Goal: Task Accomplishment & Management: Use online tool/utility

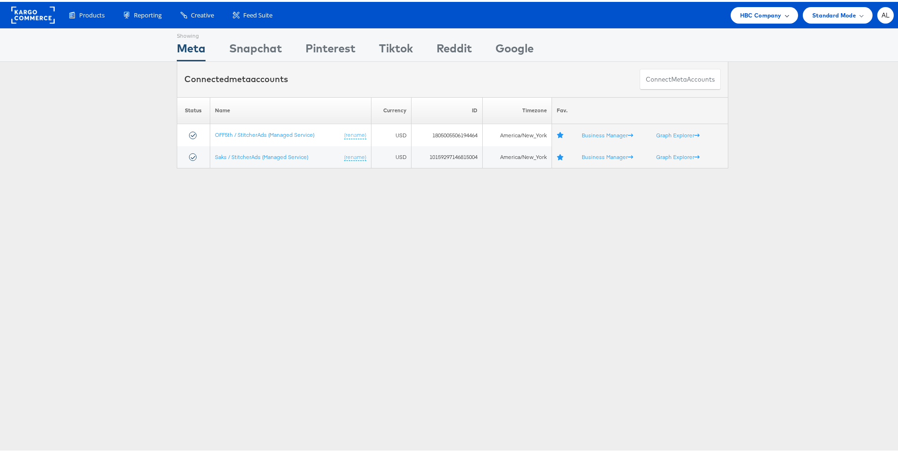
click at [765, 18] on span "HBC Company" at bounding box center [760, 13] width 41 height 10
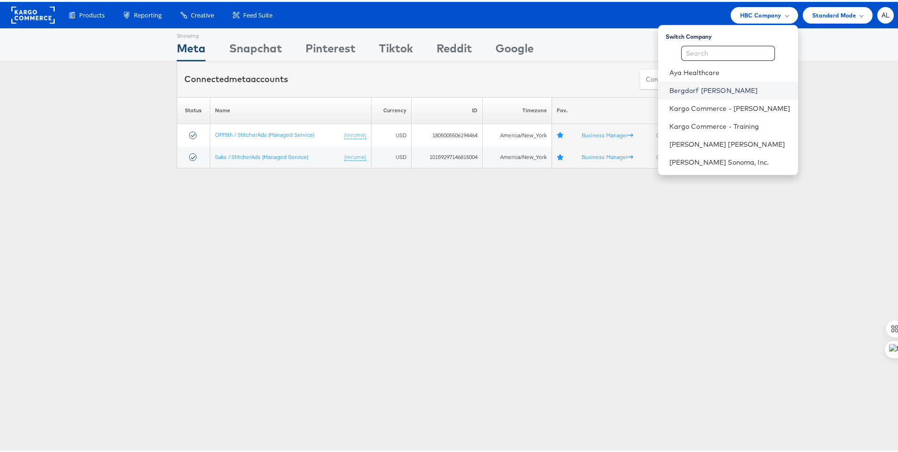
click at [697, 93] on link "Bergdorf [PERSON_NAME]" at bounding box center [730, 88] width 121 height 9
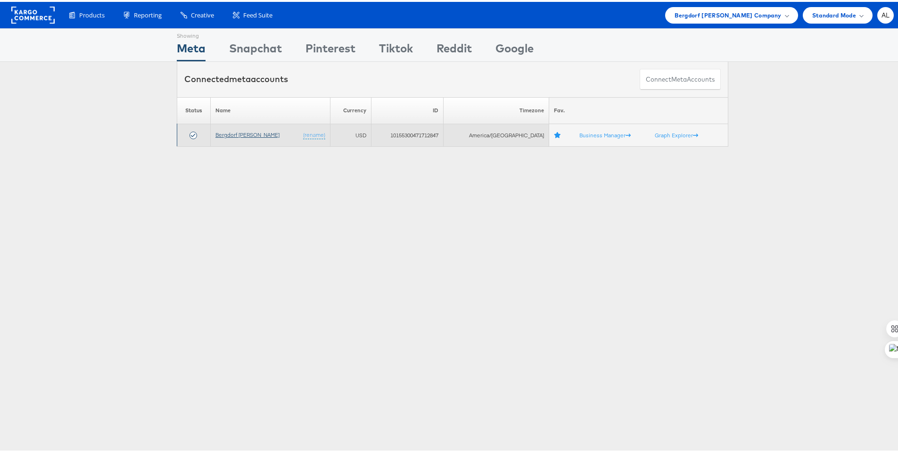
click at [247, 134] on link "Bergdorf [PERSON_NAME]" at bounding box center [247, 132] width 64 height 7
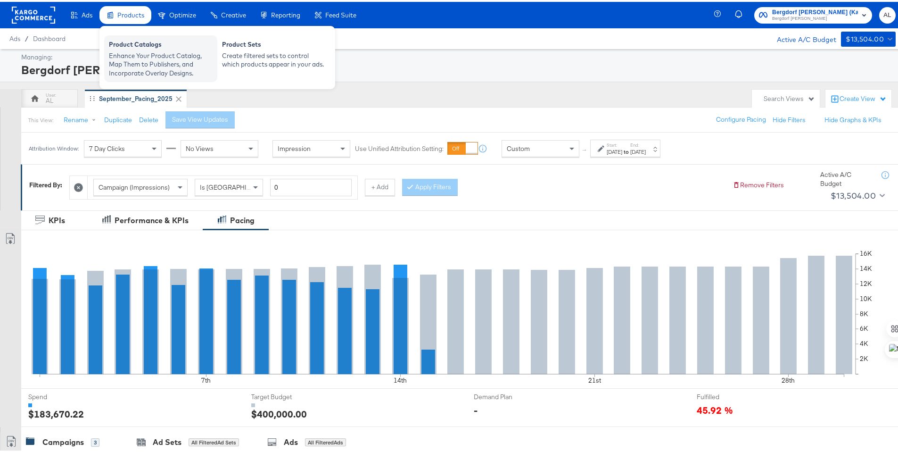
click at [137, 53] on div "Enhance Your Product Catalog, Map Them to Publishers, and Incorporate Overlay D…" at bounding box center [161, 63] width 104 height 26
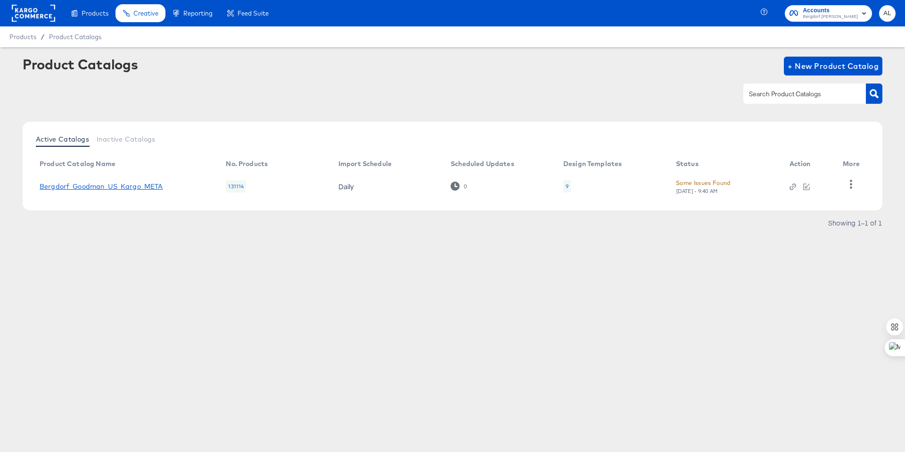
click at [90, 186] on link "Bergdorf_Goodman_US_Kargo_META" at bounding box center [102, 186] width 124 height 8
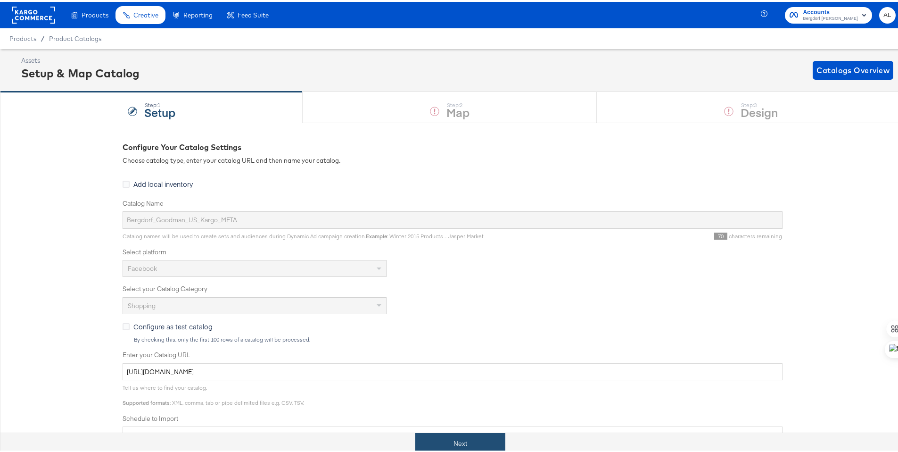
click at [451, 445] on button "Next" at bounding box center [460, 441] width 90 height 21
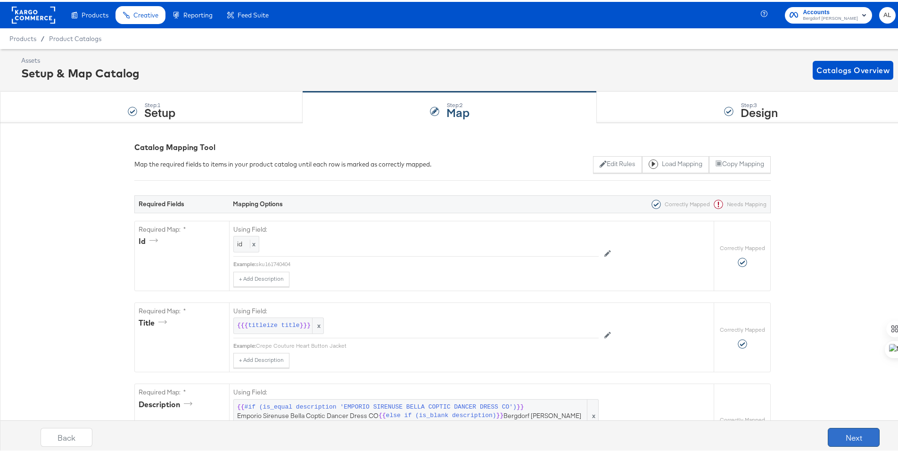
click at [848, 433] on button "Next" at bounding box center [854, 435] width 52 height 19
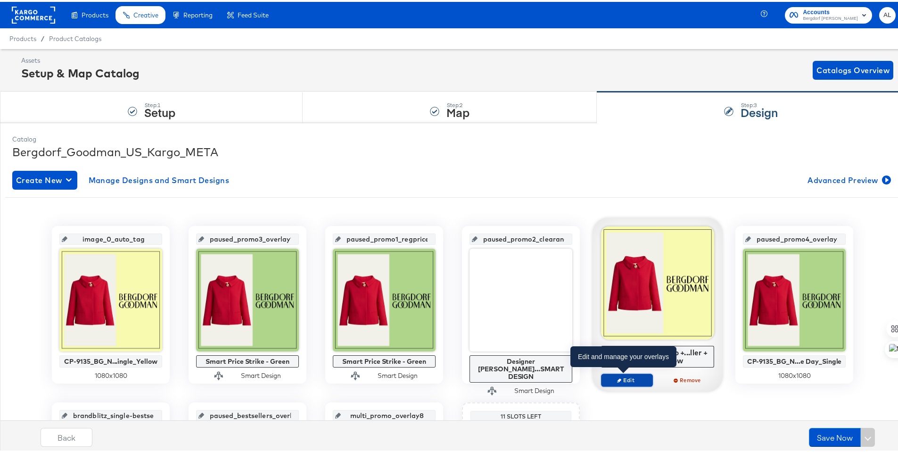
click at [621, 379] on span "Edit" at bounding box center [626, 377] width 43 height 7
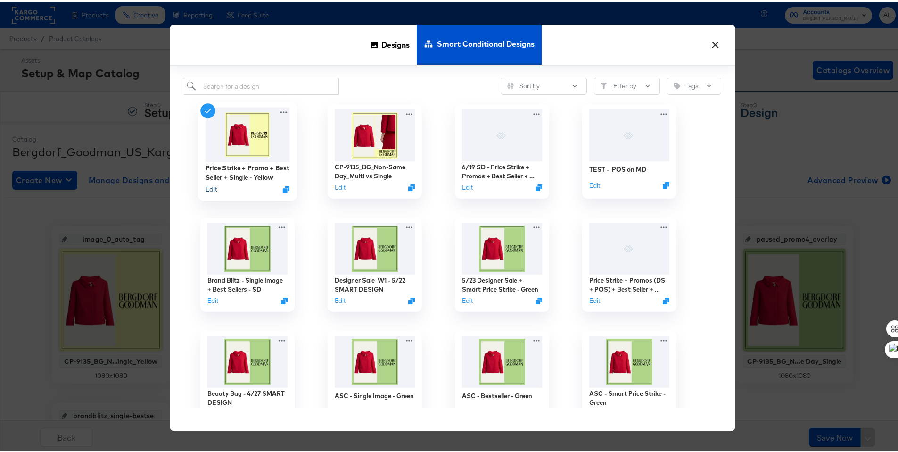
click at [212, 185] on button "Edit" at bounding box center [211, 187] width 11 height 9
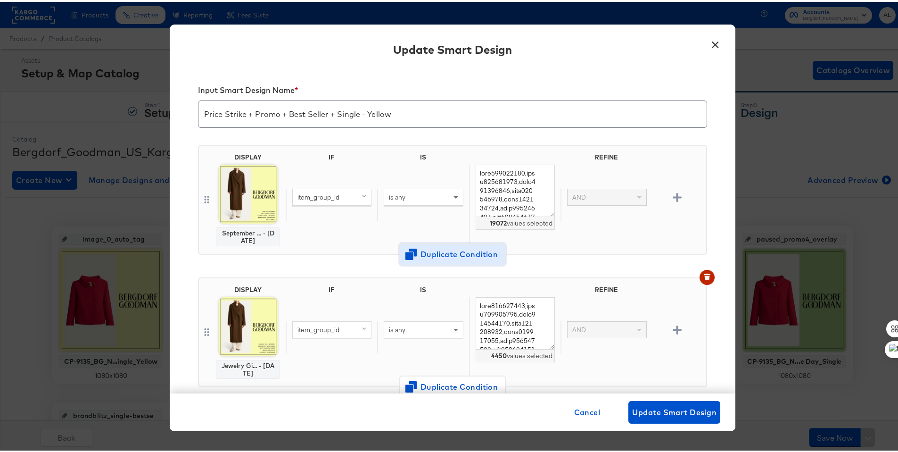
click at [422, 257] on span "Duplicate Condition" at bounding box center [452, 252] width 91 height 13
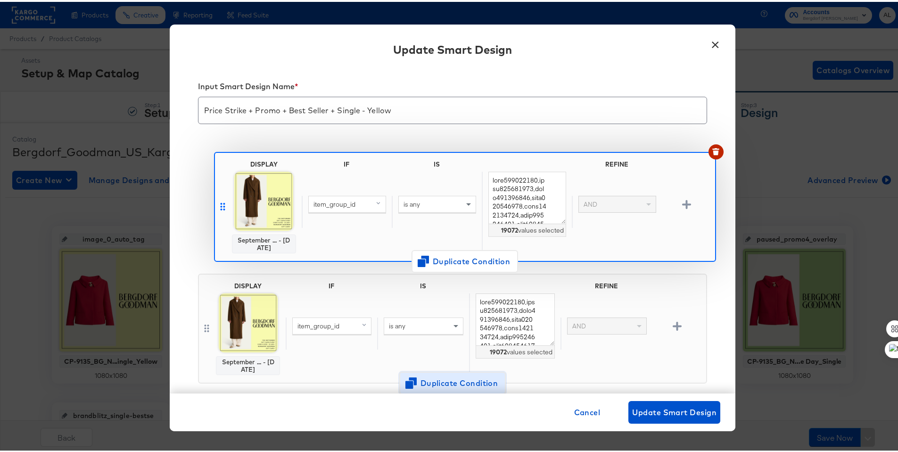
scroll to position [5, 0]
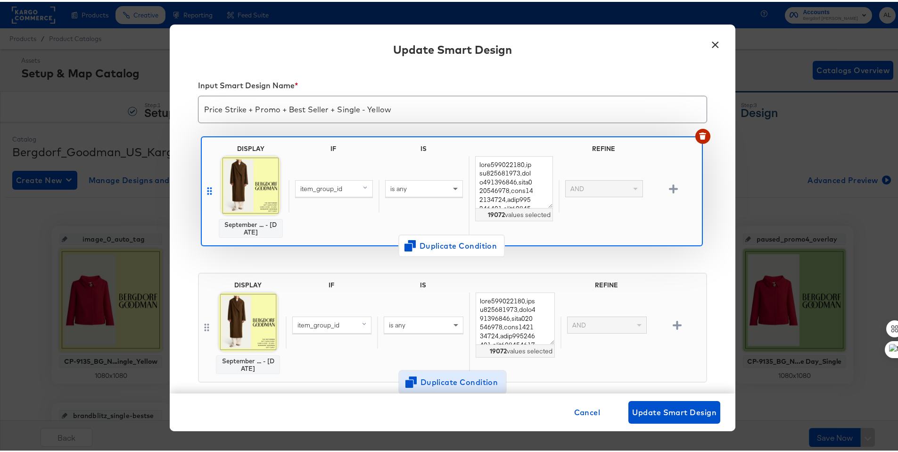
drag, startPoint x: 203, startPoint y: 325, endPoint x: 209, endPoint y: 184, distance: 141.1
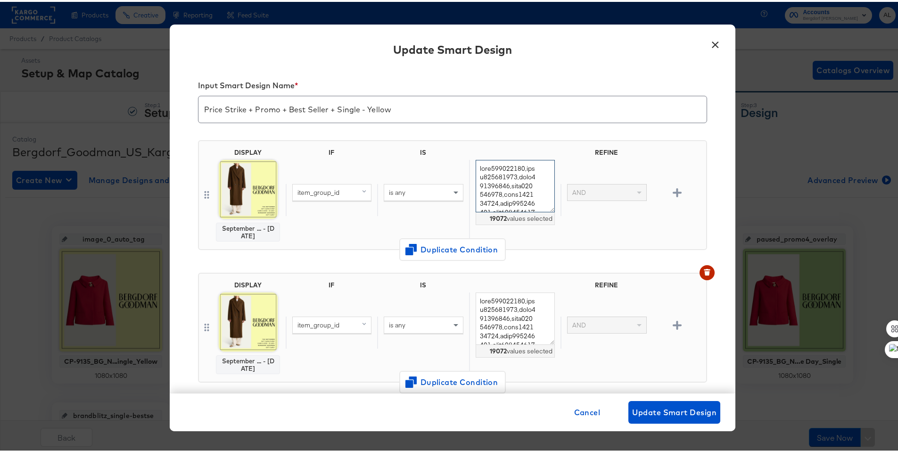
click at [476, 166] on textarea at bounding box center [515, 184] width 79 height 52
paste textarea "prod196900079 prod196640604 prod196640091 prod194790014 prod194790178 prod19480…"
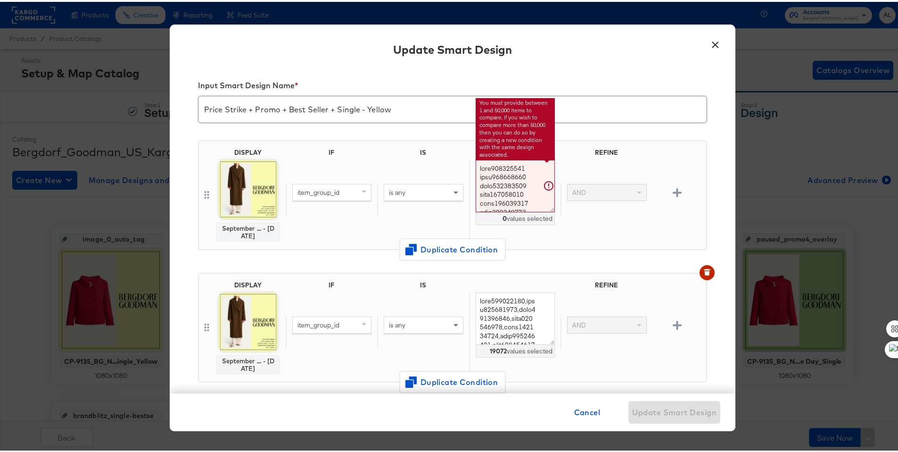
scroll to position [11043, 0]
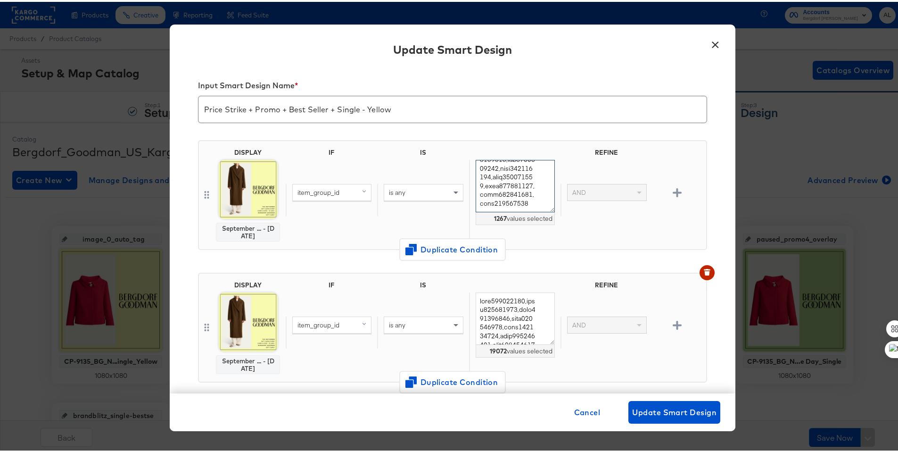
type textarea "prod196900079,prod196640604,prod196640091,prod194790014,prod194790178,prod19480…"
click at [247, 197] on img at bounding box center [248, 187] width 59 height 59
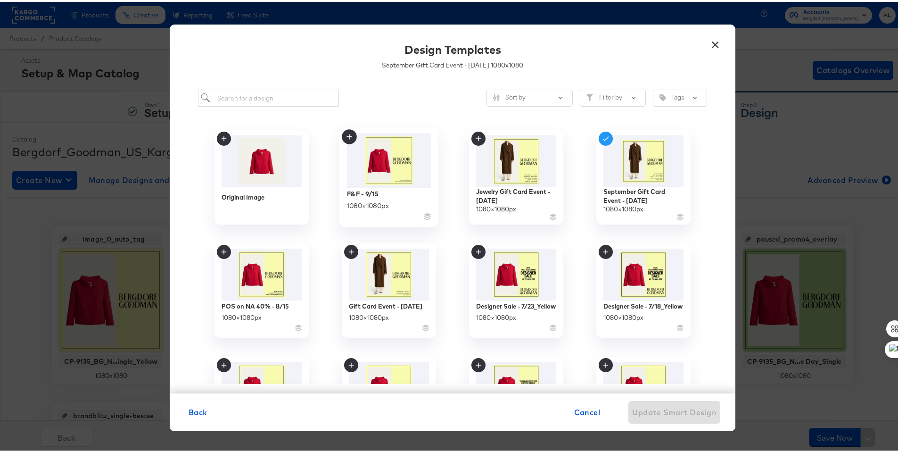
click at [379, 152] on img at bounding box center [389, 159] width 84 height 54
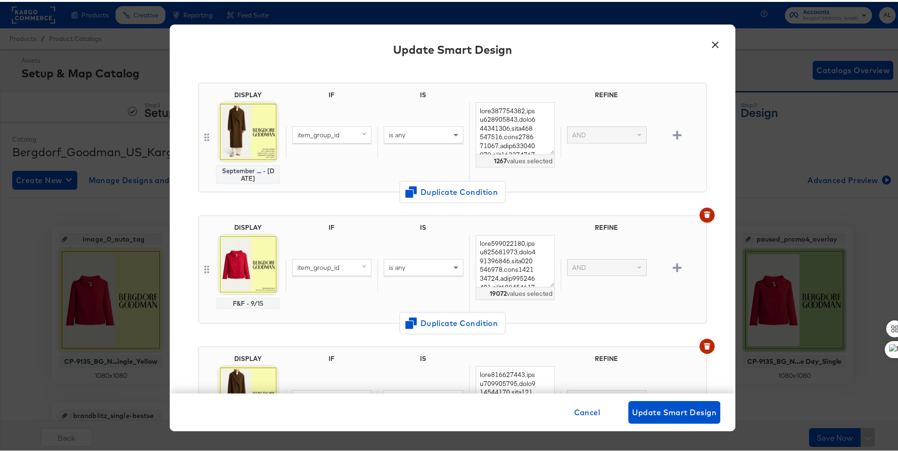
scroll to position [56, 0]
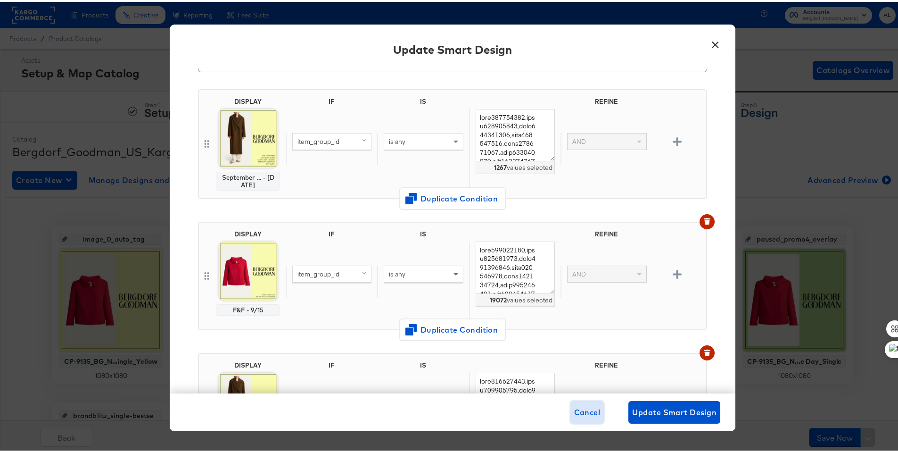
click at [574, 410] on span "Cancel" at bounding box center [587, 410] width 26 height 13
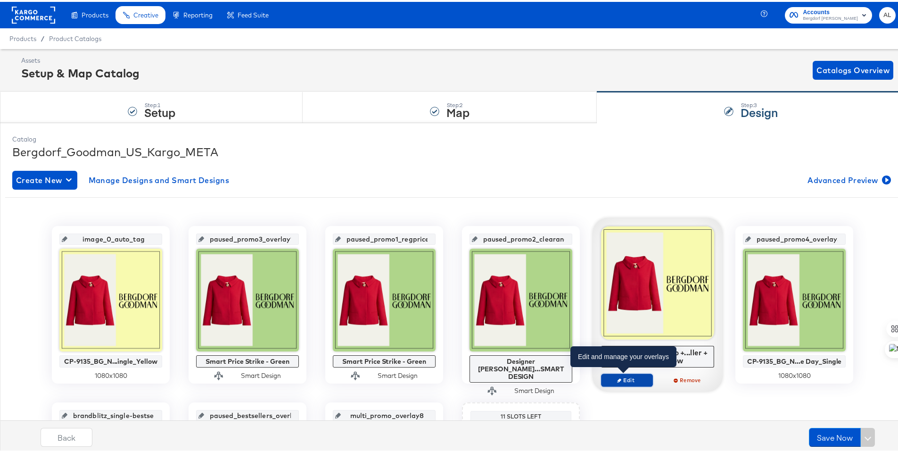
click at [635, 378] on span "Edit" at bounding box center [626, 377] width 43 height 7
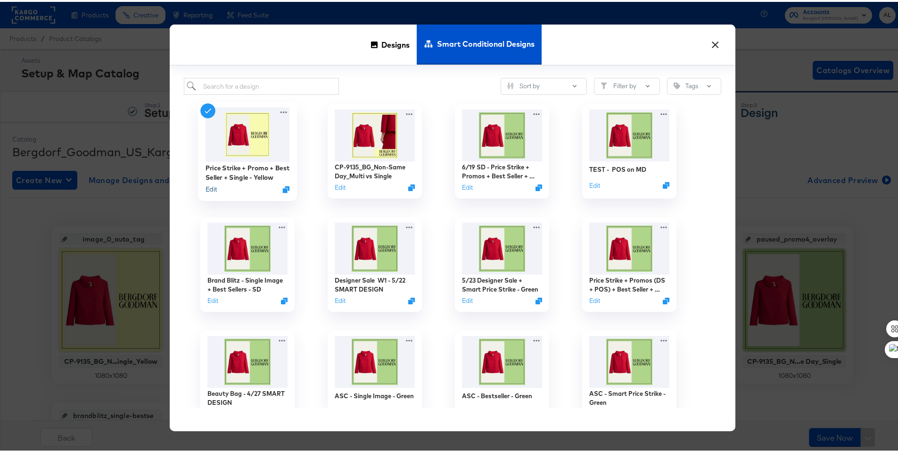
click at [210, 188] on button "Edit" at bounding box center [211, 187] width 11 height 9
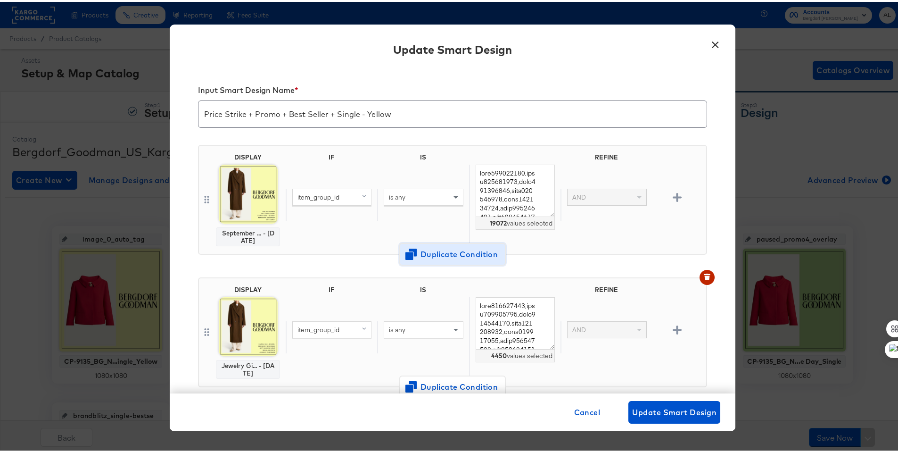
click at [426, 256] on span "Duplicate Condition" at bounding box center [452, 252] width 91 height 13
click at [240, 232] on div "September ... - 9/11/25" at bounding box center [248, 234] width 56 height 15
click at [240, 208] on img at bounding box center [248, 192] width 59 height 59
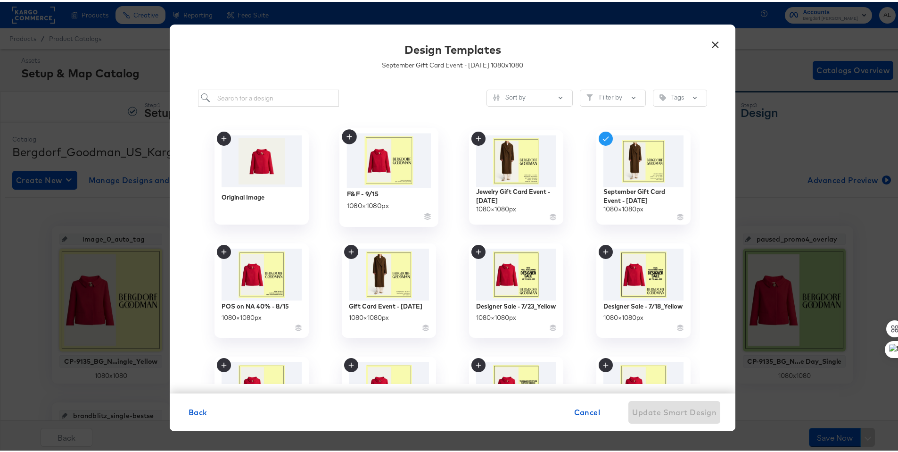
click at [367, 165] on img at bounding box center [389, 159] width 84 height 54
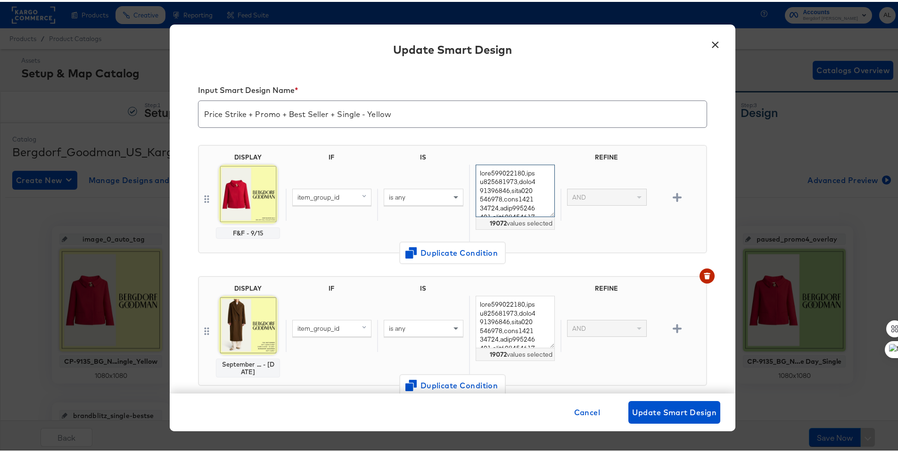
click at [488, 174] on textarea at bounding box center [515, 189] width 79 height 52
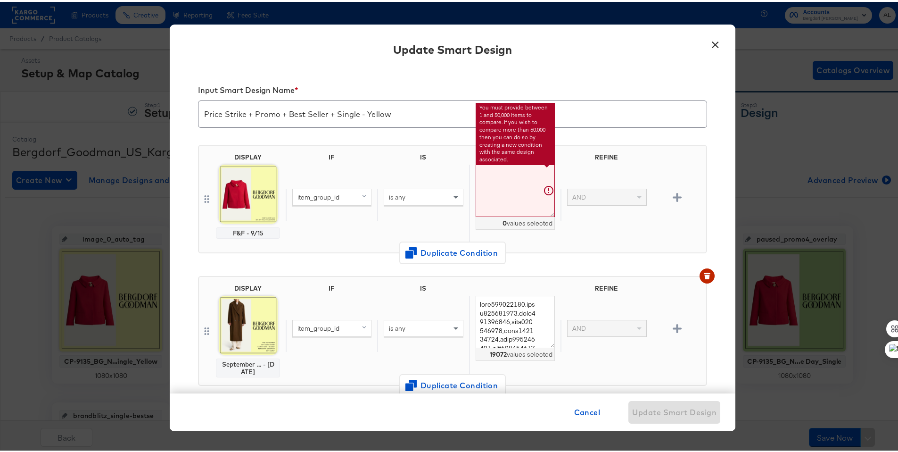
paste textarea "prod196900079 prod196640604 prod196640091 prod194790014 prod194790178 prod19480…"
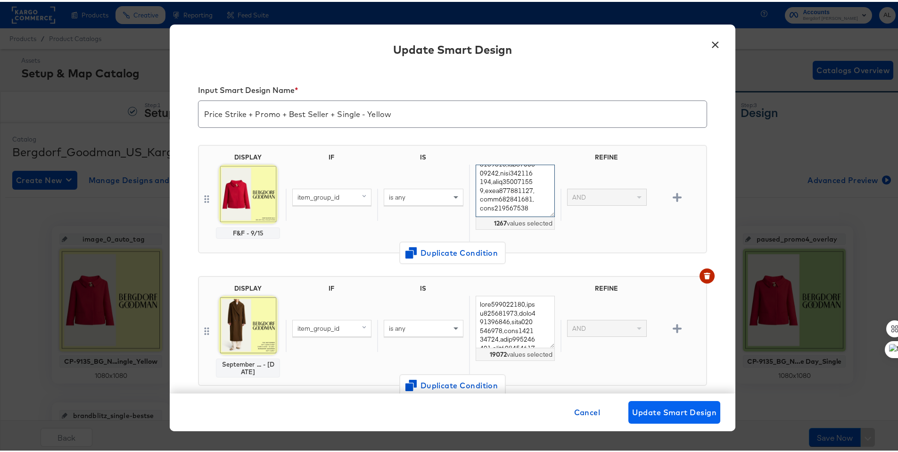
type textarea "prod196900079,prod196640604,prod196640091,prod194790014,prod194790178,prod19480…"
click at [641, 407] on span "Update Smart Design" at bounding box center [674, 410] width 84 height 13
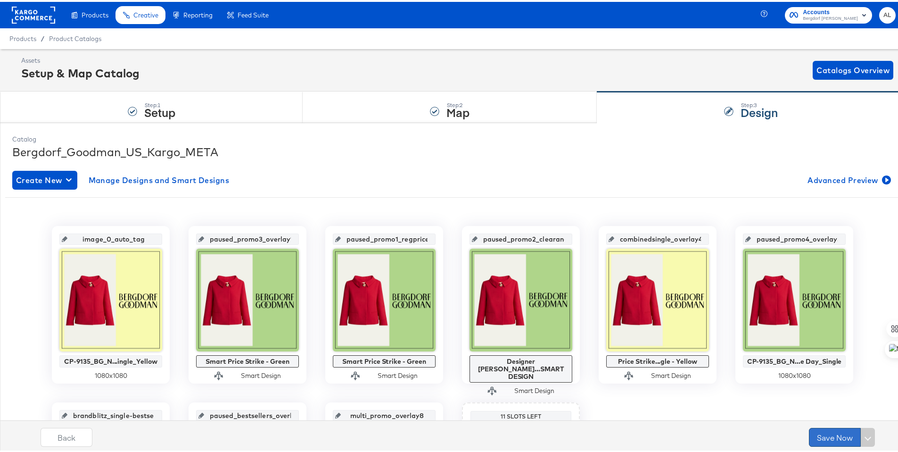
click at [830, 434] on button "Save Now" at bounding box center [835, 435] width 52 height 19
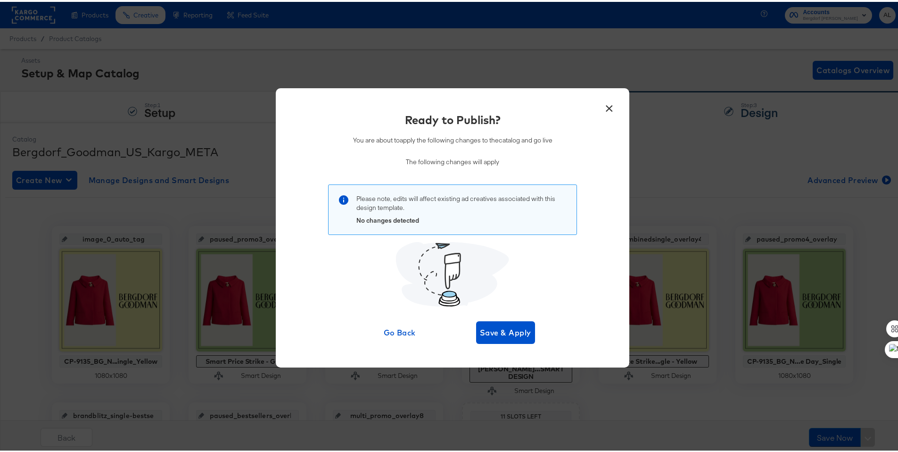
click at [608, 107] on button "×" at bounding box center [609, 104] width 17 height 17
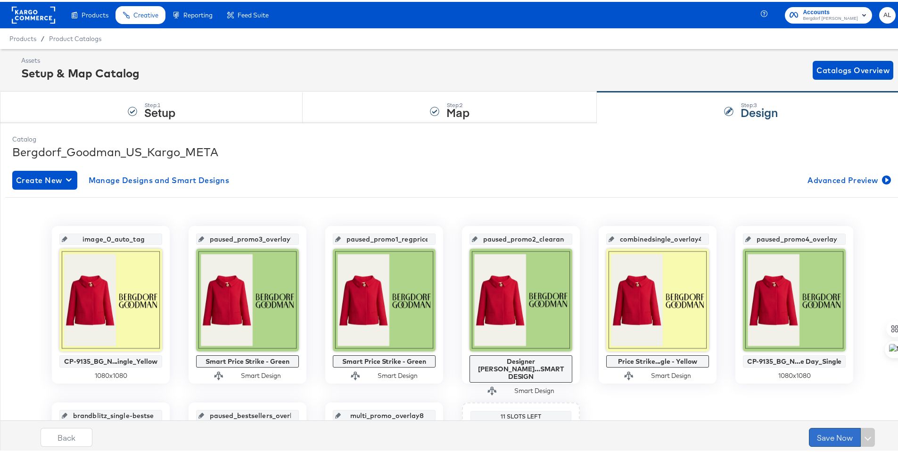
click at [817, 433] on button "Save Now" at bounding box center [835, 435] width 52 height 19
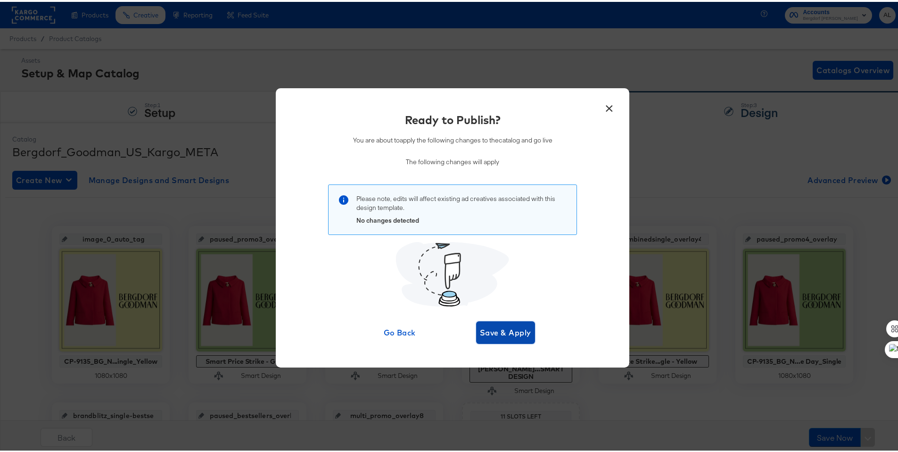
click at [507, 330] on span "Save & Apply" at bounding box center [505, 330] width 51 height 13
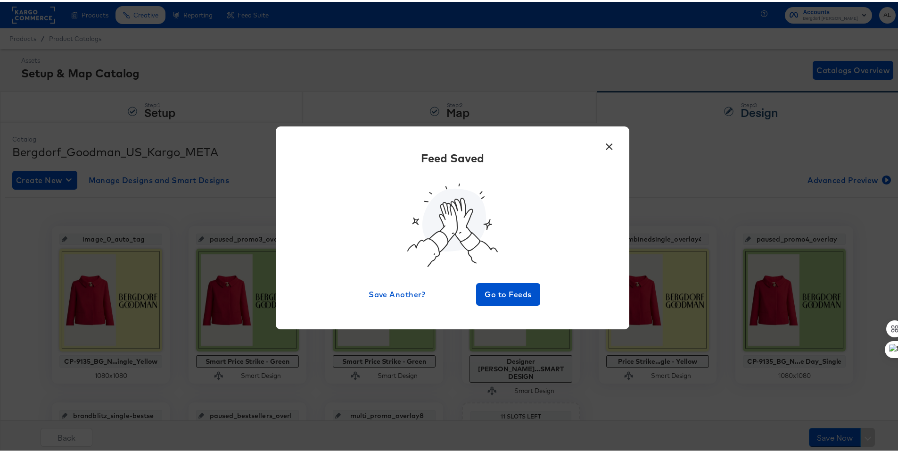
click at [601, 146] on button "×" at bounding box center [609, 142] width 17 height 17
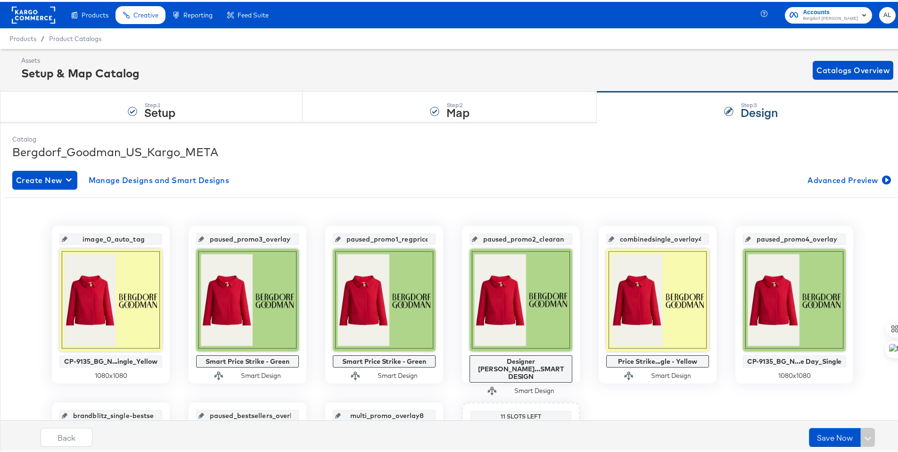
click at [31, 13] on rect at bounding box center [33, 13] width 43 height 17
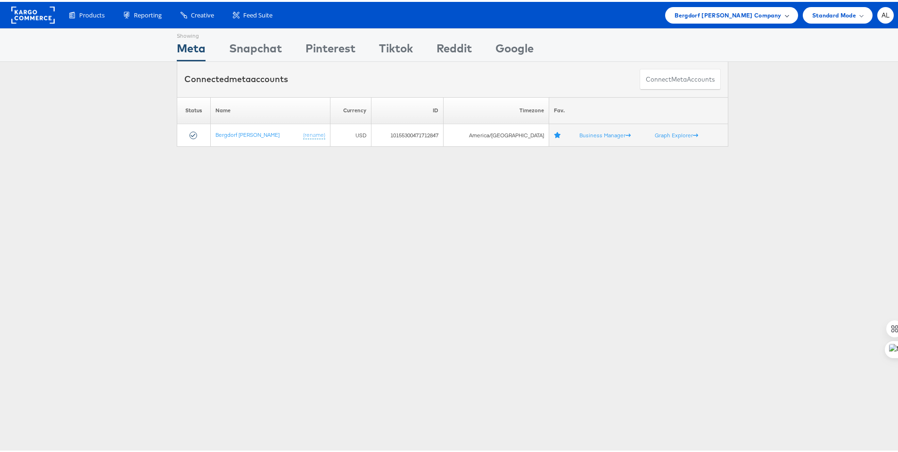
click at [750, 11] on span "Bergdorf Goodman Company" at bounding box center [728, 13] width 107 height 10
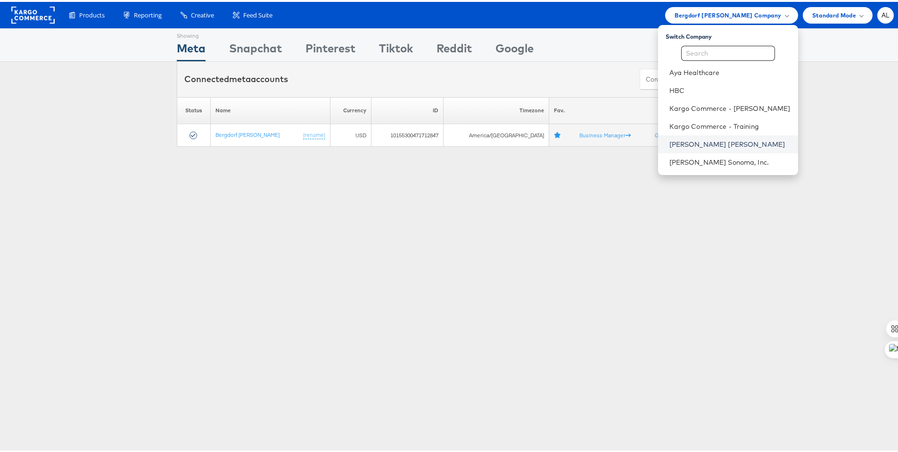
click at [736, 144] on link "Neiman Marcus" at bounding box center [730, 142] width 121 height 9
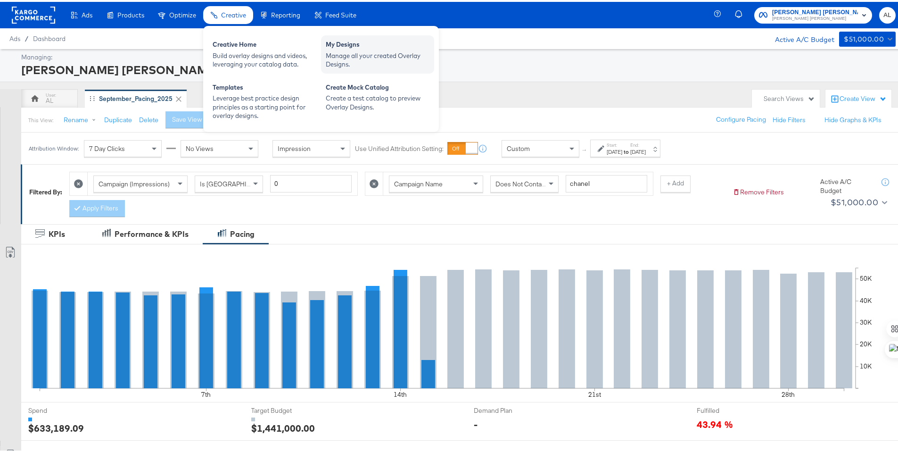
click at [355, 56] on div "Manage all your created Overlay Designs." at bounding box center [378, 58] width 104 height 17
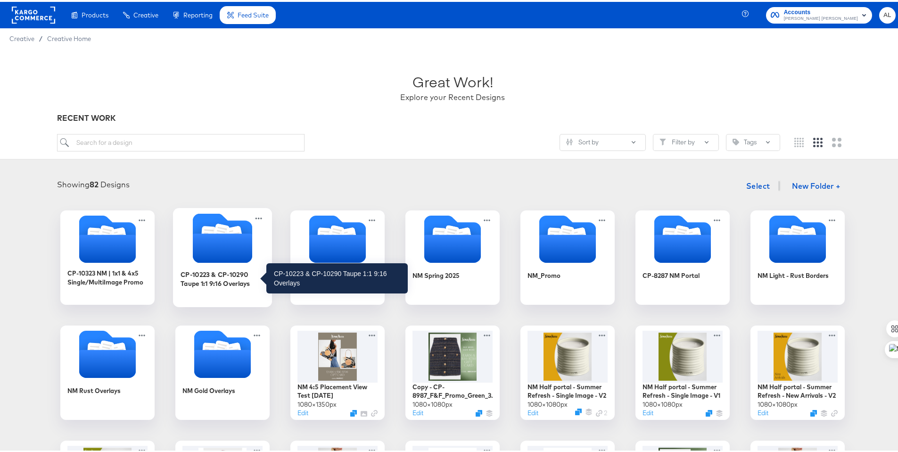
click at [218, 272] on div "CP-10223 & CP-10290 Taupe 1:1 9:16 Overlays" at bounding box center [223, 276] width 84 height 18
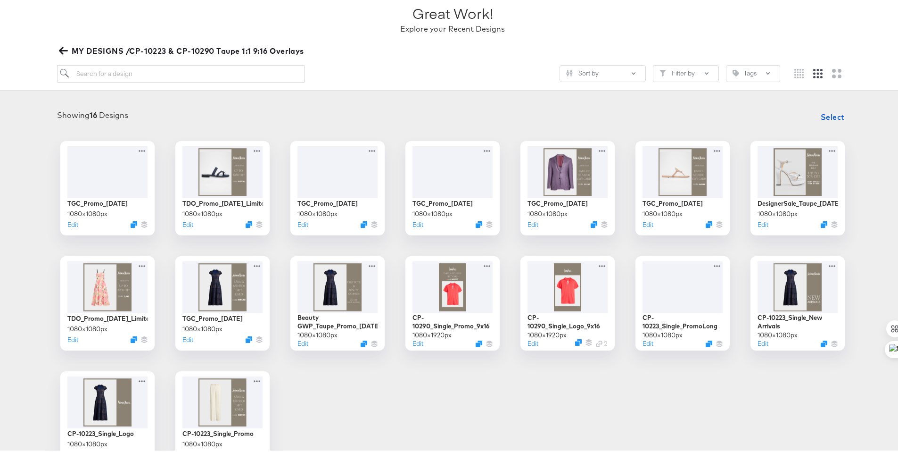
scroll to position [80, 0]
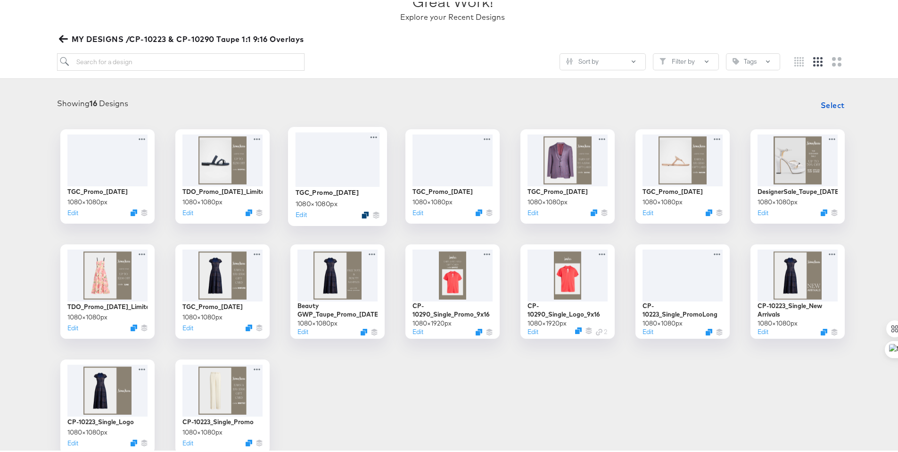
click at [362, 212] on icon "Duplicate" at bounding box center [365, 212] width 7 height 7
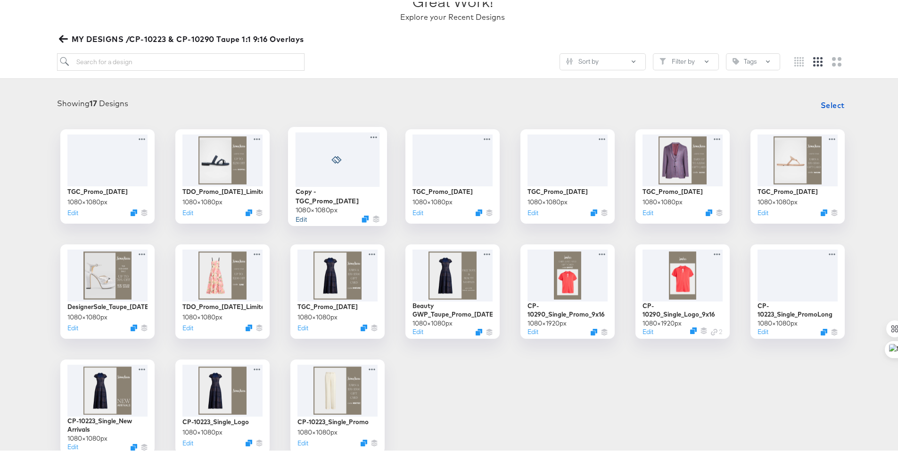
click at [300, 213] on button "Edit" at bounding box center [301, 216] width 11 height 9
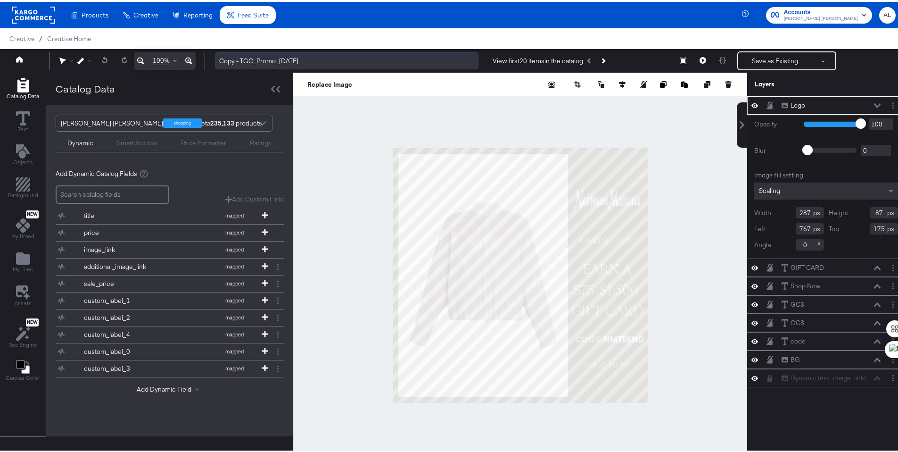
click at [286, 60] on input "Copy - TGC_Promo_8.19.25" at bounding box center [347, 58] width 264 height 17
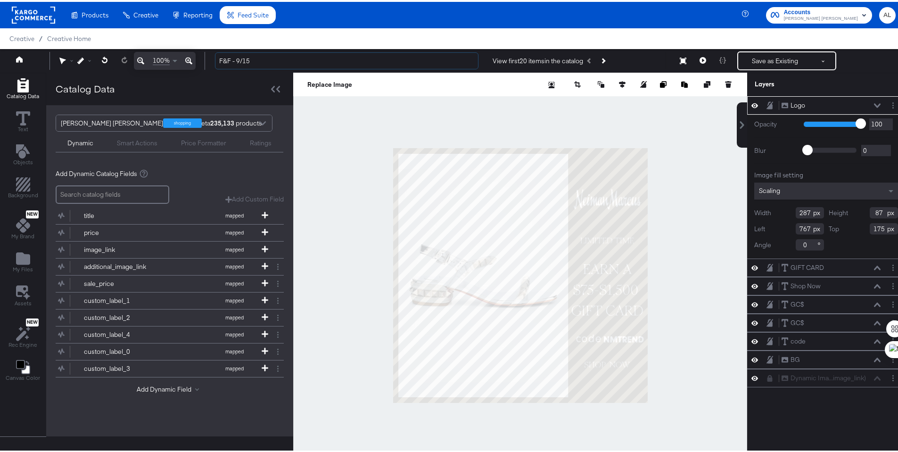
type input "F&F - 9/15"
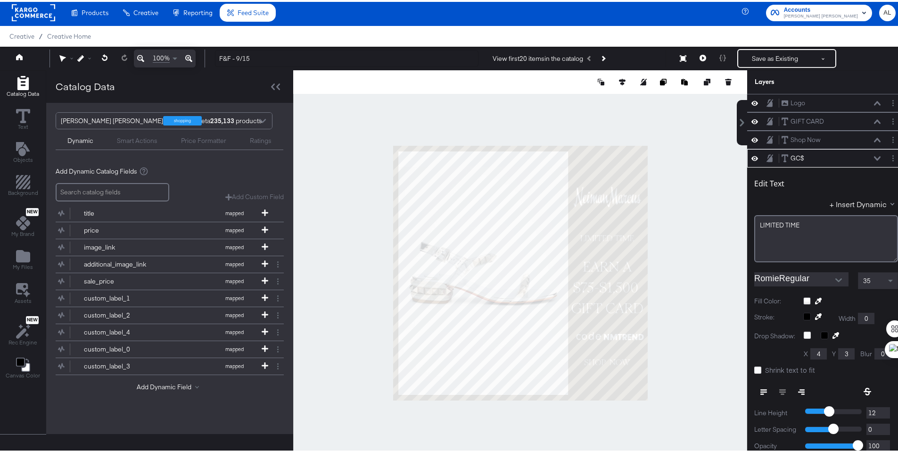
scroll to position [55, 0]
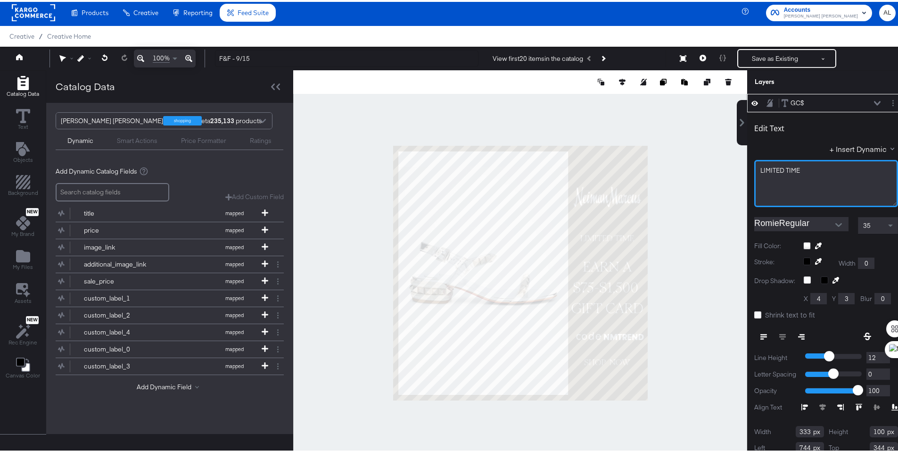
click at [767, 168] on span "LIMITED TIME" at bounding box center [781, 168] width 40 height 8
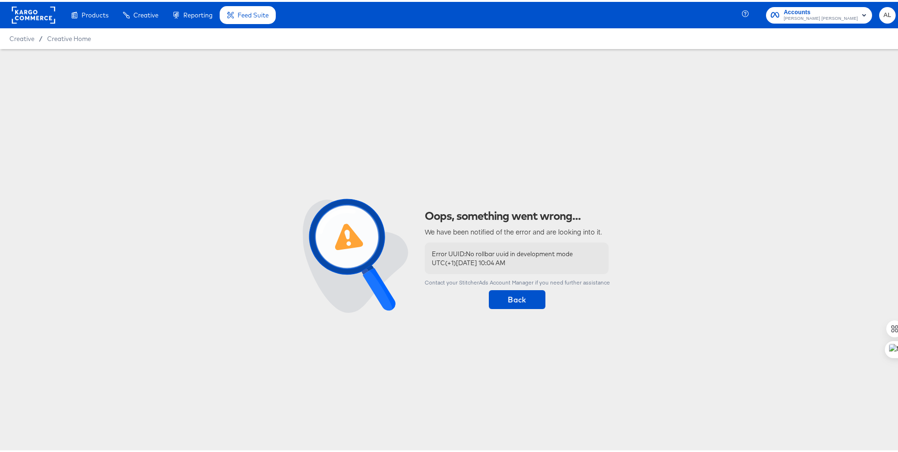
scroll to position [0, 0]
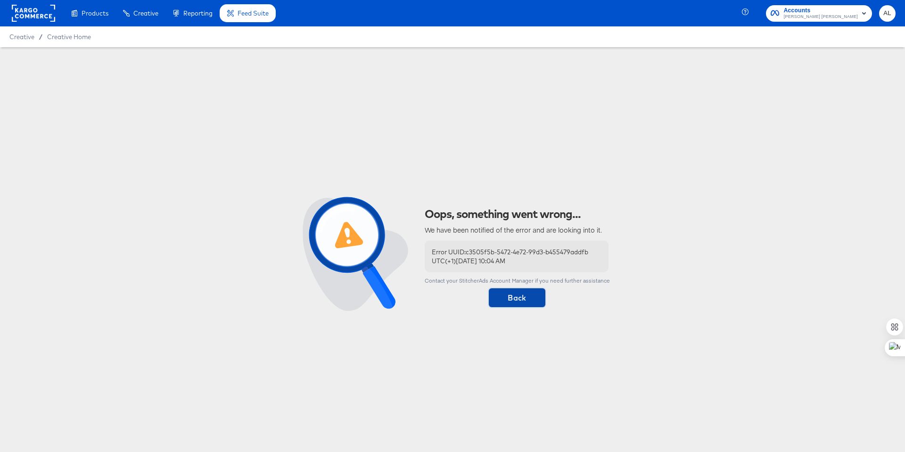
click at [526, 300] on span "Back" at bounding box center [517, 297] width 49 height 13
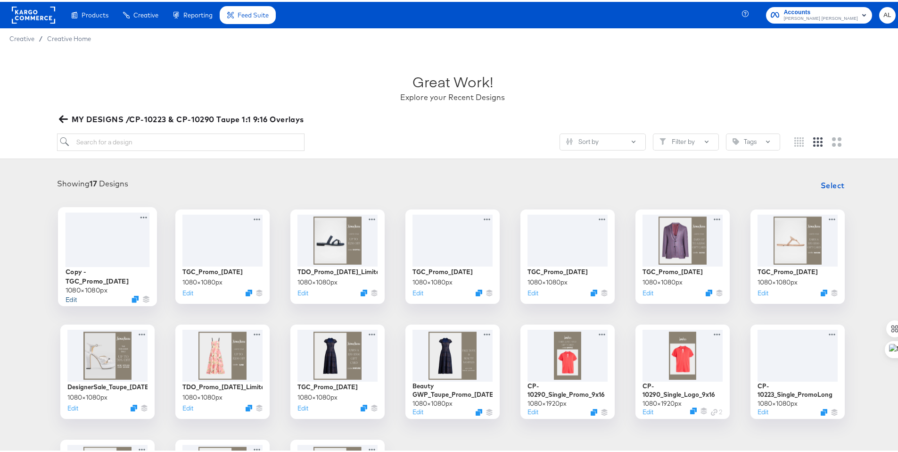
click at [66, 294] on button "Edit" at bounding box center [71, 296] width 11 height 9
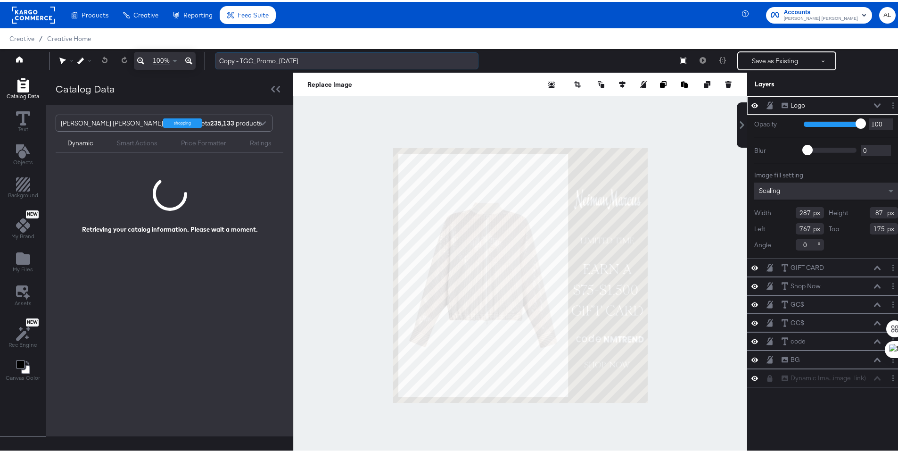
click at [247, 60] on input "Copy - TGC_Promo_8.19.25" at bounding box center [347, 58] width 264 height 17
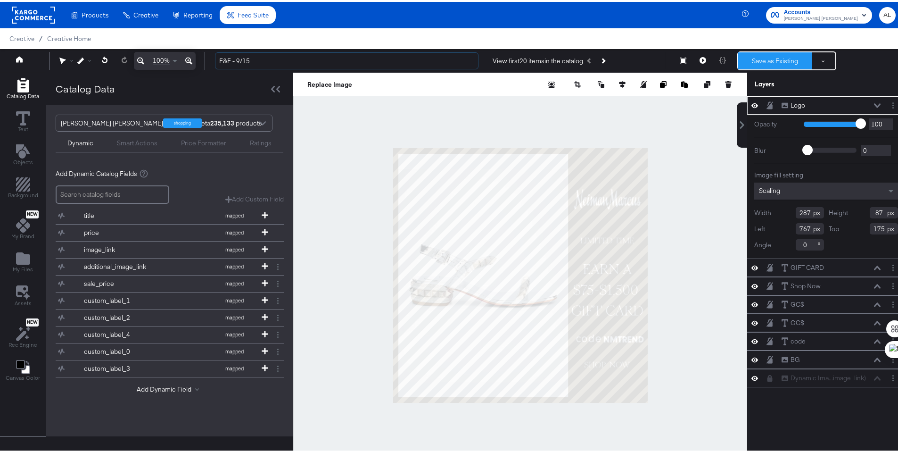
type input "F&F - 9/15"
click at [777, 60] on button "Save as Existing" at bounding box center [775, 58] width 74 height 17
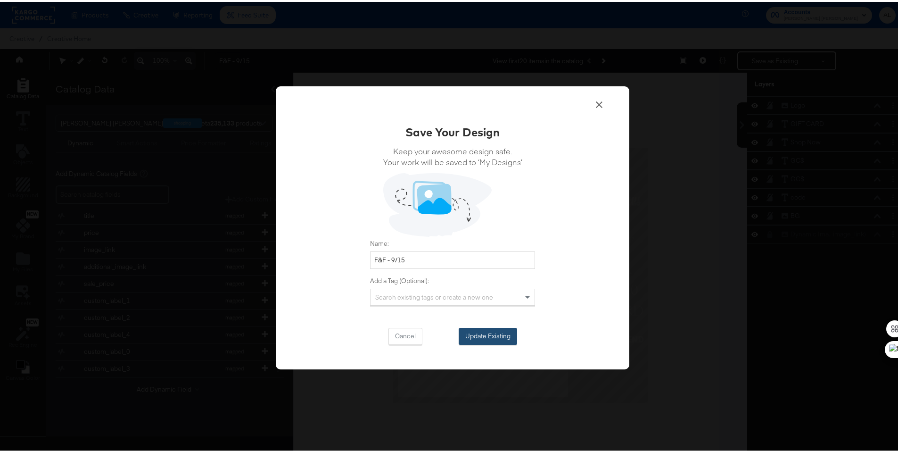
click at [498, 334] on button "Update Existing" at bounding box center [488, 334] width 58 height 17
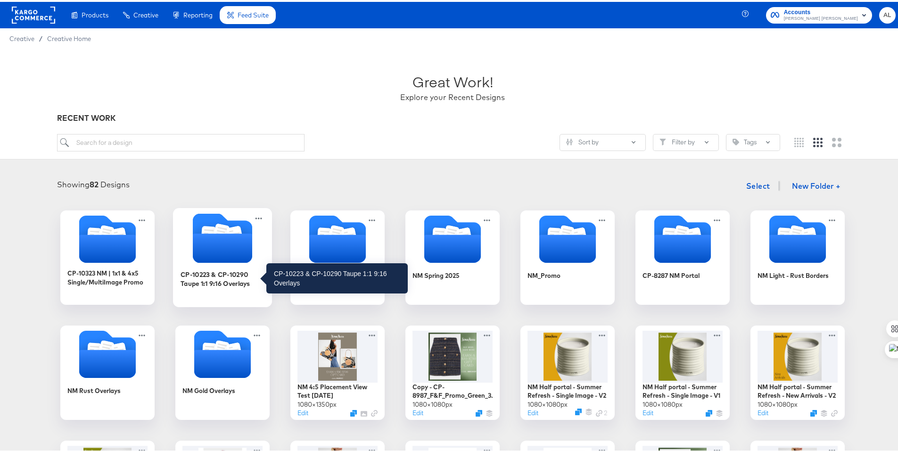
click at [204, 272] on div "CP-10223 & CP-10290 Taupe 1:1 9:16 Overlays" at bounding box center [223, 276] width 84 height 18
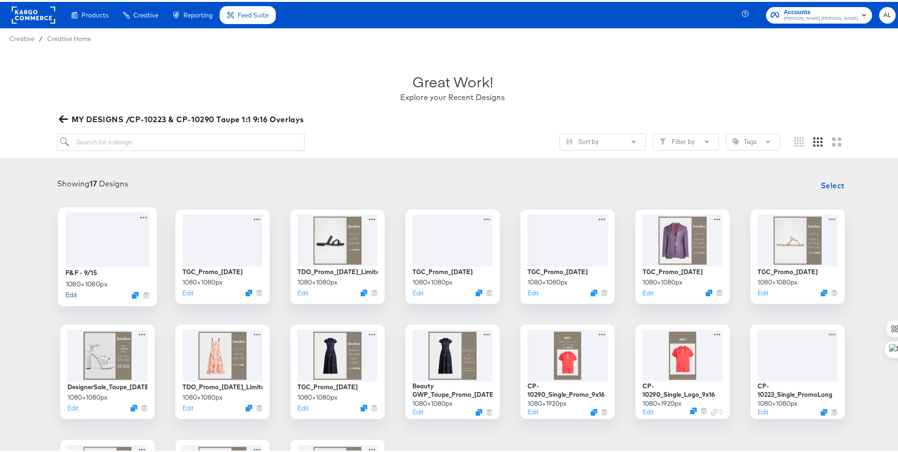
click at [67, 293] on button "Edit" at bounding box center [71, 292] width 11 height 9
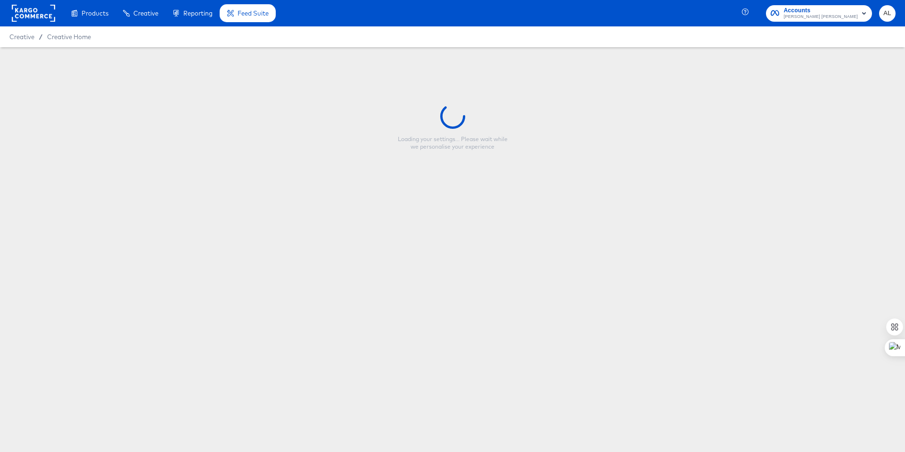
type input "F&F - 9/15"
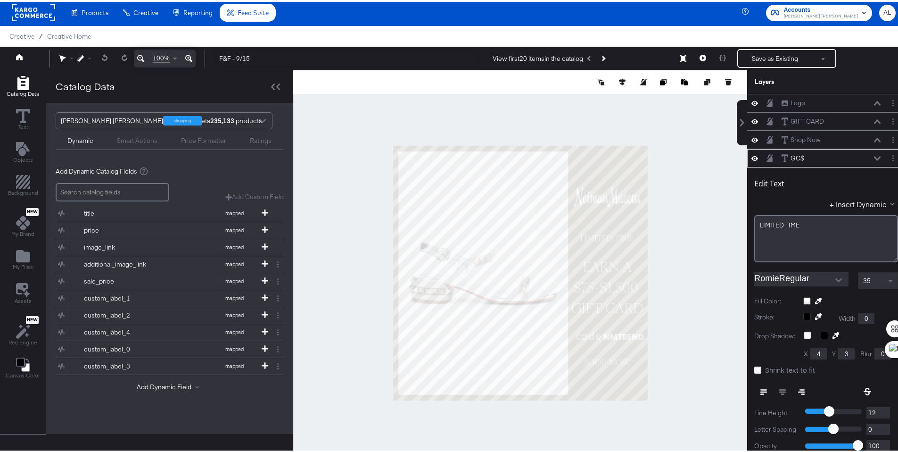
scroll to position [55, 0]
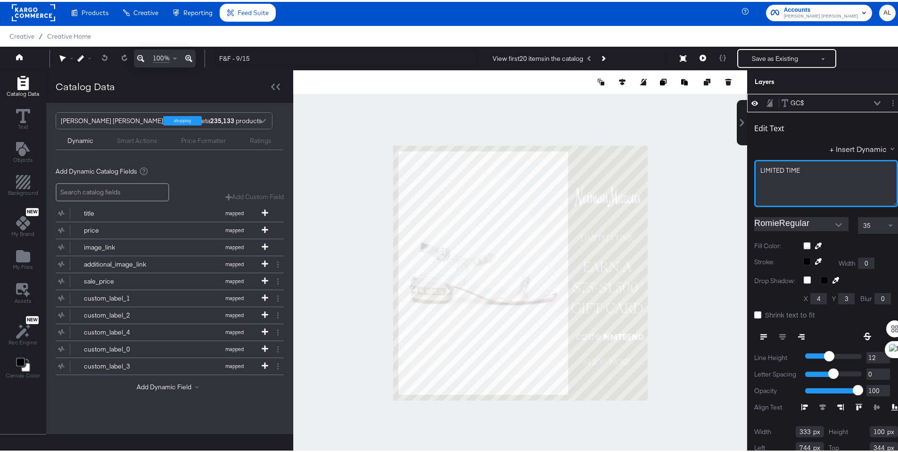
click at [802, 164] on div "LIMITED TIME" at bounding box center [827, 168] width 132 height 9
click at [776, 167] on span "LIMITED TIME" at bounding box center [781, 168] width 40 height 8
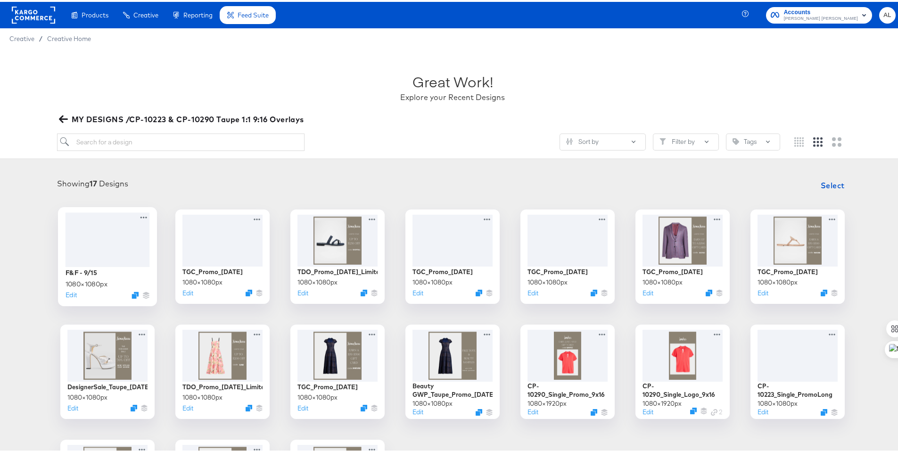
click at [60, 293] on div "F&F - 9/15 1080 × 1080 px Edit" at bounding box center [107, 254] width 99 height 99
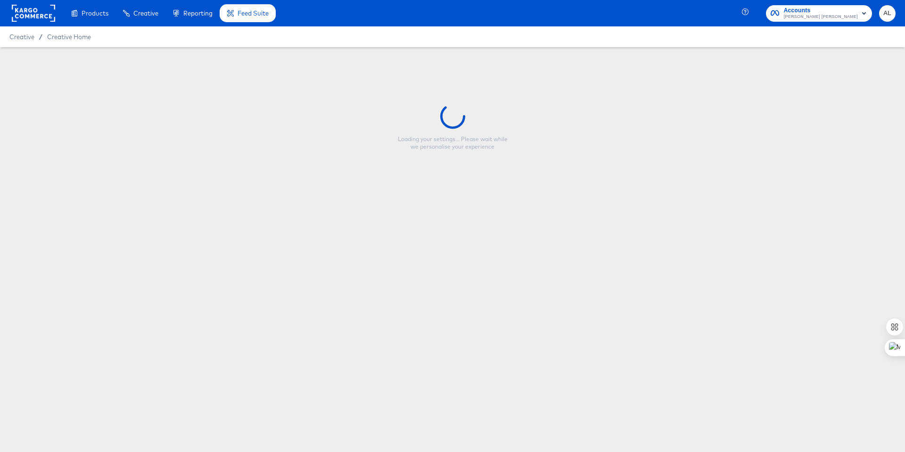
type input "F&F - 9/15"
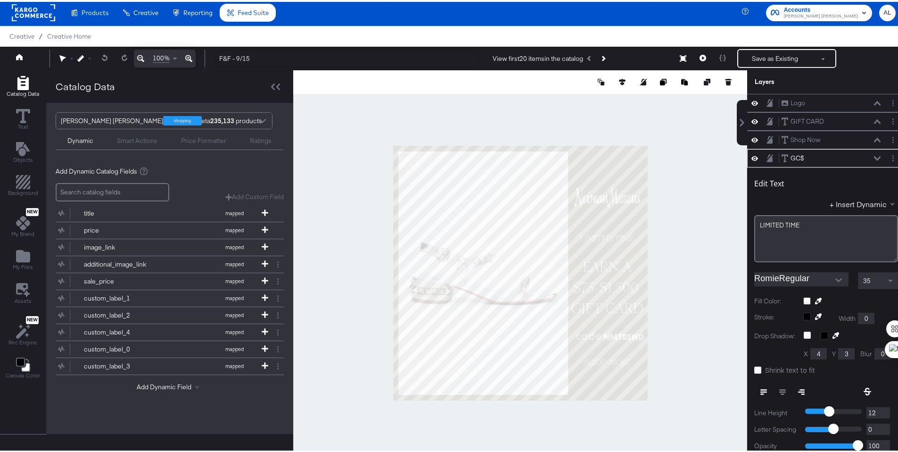
scroll to position [55, 0]
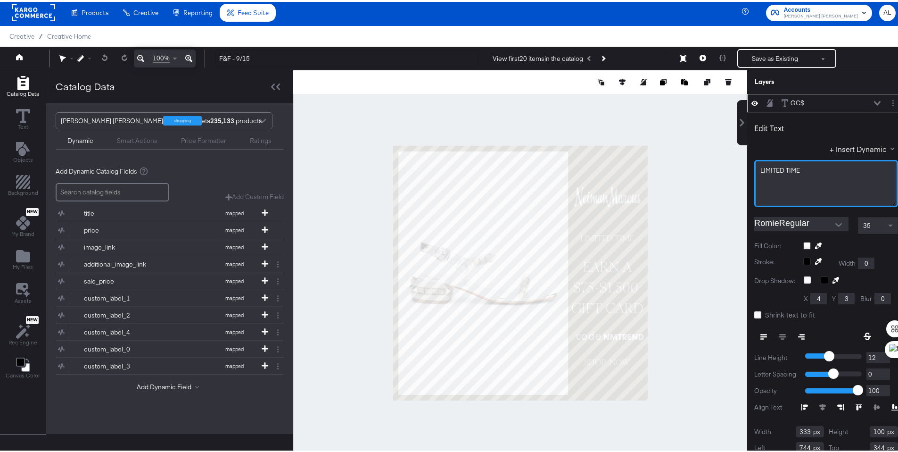
click at [793, 169] on span "LIMITED TIME" at bounding box center [781, 168] width 40 height 8
click at [782, 167] on span "FRIENDS & FAMILY" at bounding box center [789, 168] width 56 height 8
type input "158"
type input "336"
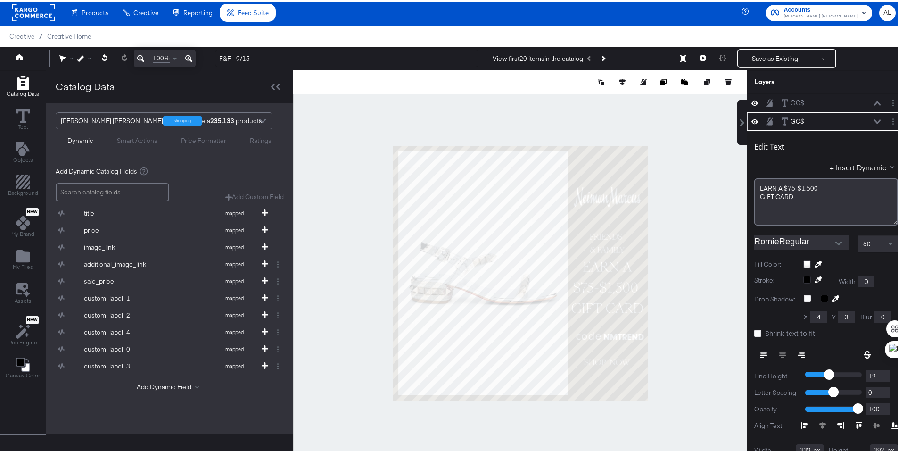
scroll to position [74, 0]
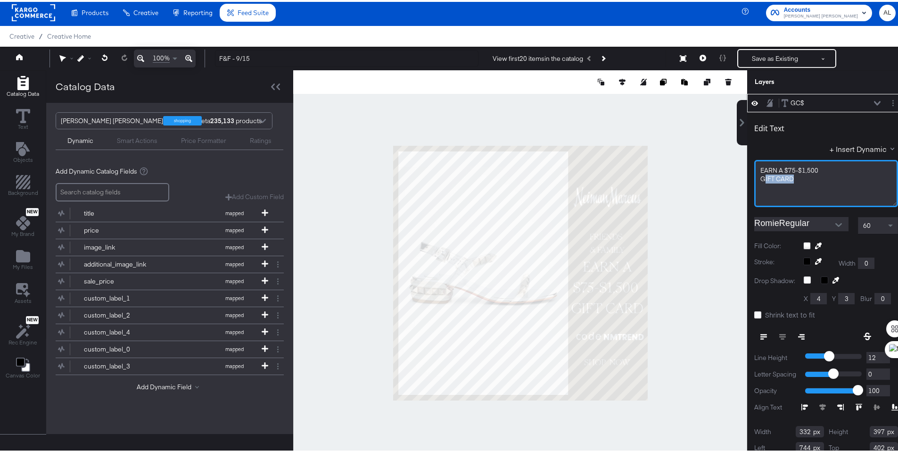
drag, startPoint x: 786, startPoint y: 177, endPoint x: 757, endPoint y: 175, distance: 28.8
click at [761, 175] on div "GIFT CARD" at bounding box center [827, 177] width 132 height 9
type input "333"
type input "173"
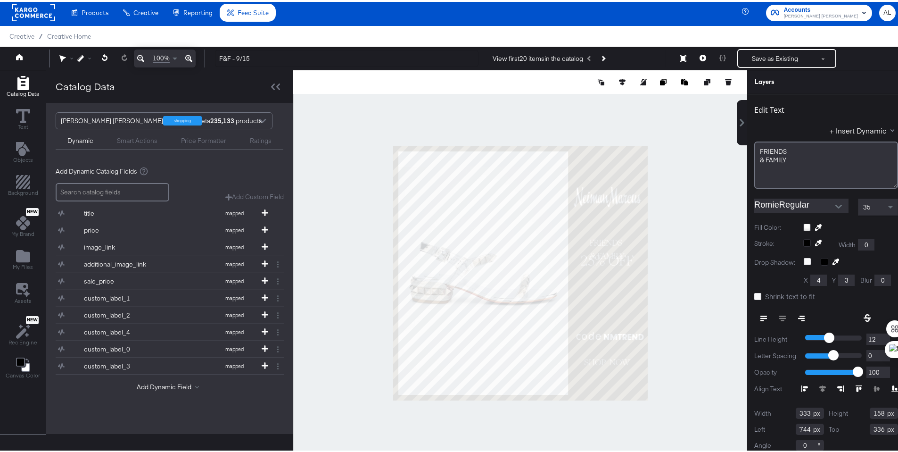
type input "362"
click at [107, 58] on icon at bounding box center [105, 55] width 6 height 7
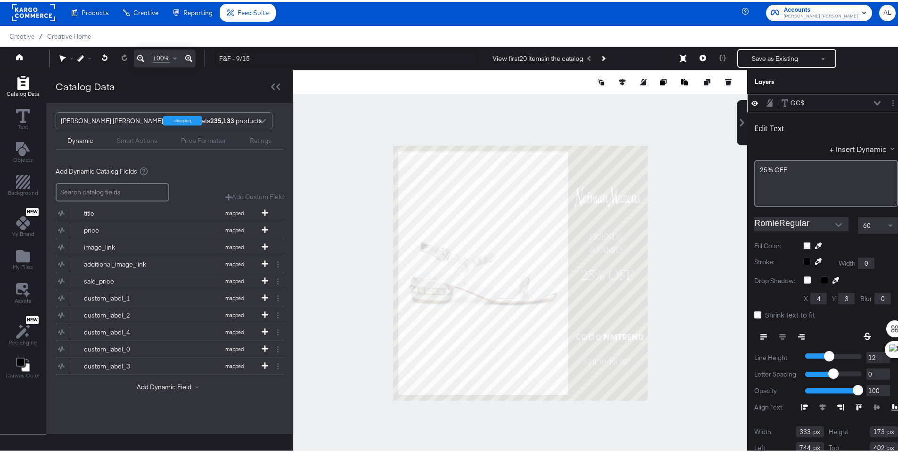
type input "464"
click at [677, 233] on div at bounding box center [520, 270] width 454 height 405
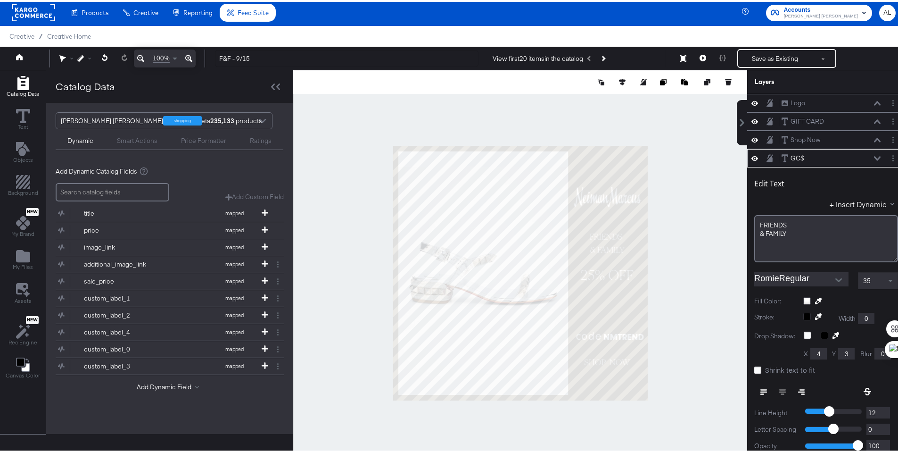
scroll to position [55, 0]
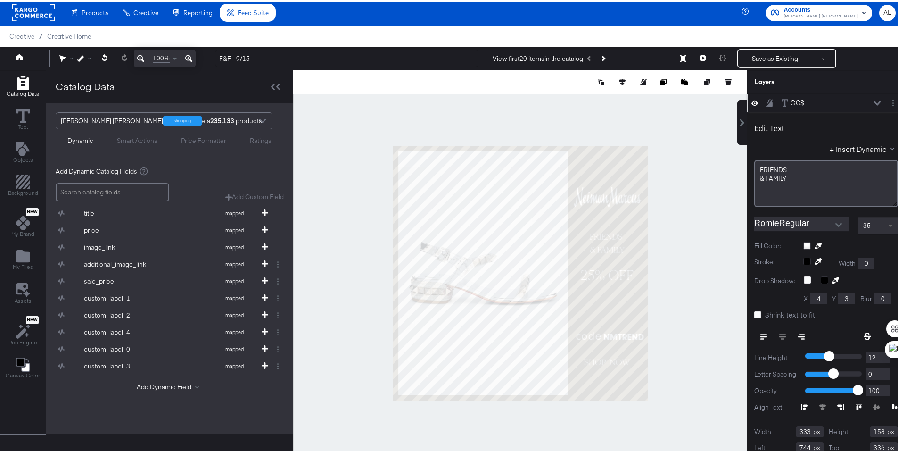
click at [888, 223] on span at bounding box center [890, 224] width 5 height 3
click at [686, 262] on div at bounding box center [520, 270] width 454 height 405
type input "744"
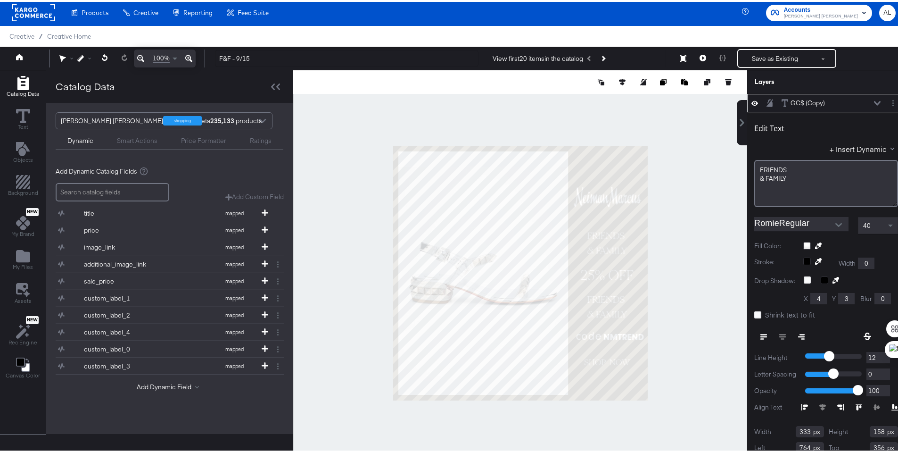
type input "606"
drag, startPoint x: 781, startPoint y: 179, endPoint x: 753, endPoint y: 170, distance: 29.4
click at [754, 170] on div "FRIENDS & FAMILY ﻿" at bounding box center [826, 181] width 144 height 47
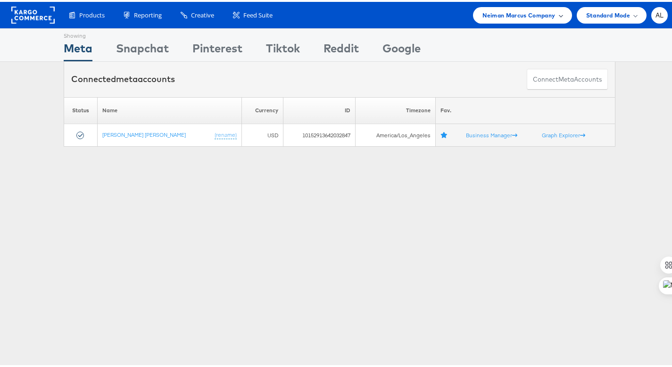
click at [545, 17] on span "Neiman Marcus Company" at bounding box center [518, 13] width 73 height 10
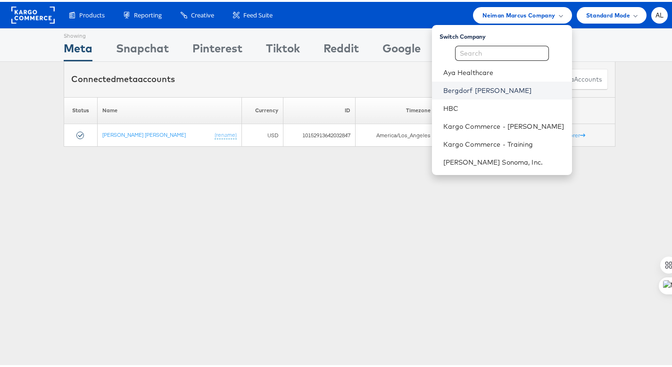
click at [498, 88] on link "Bergdorf [PERSON_NAME]" at bounding box center [503, 88] width 121 height 9
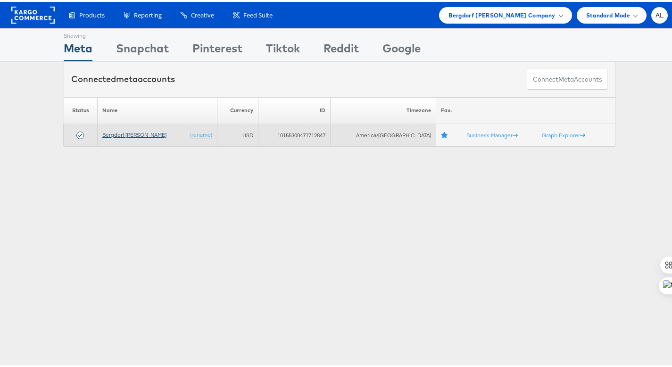
click at [117, 130] on link "Bergdorf [PERSON_NAME]" at bounding box center [134, 132] width 64 height 7
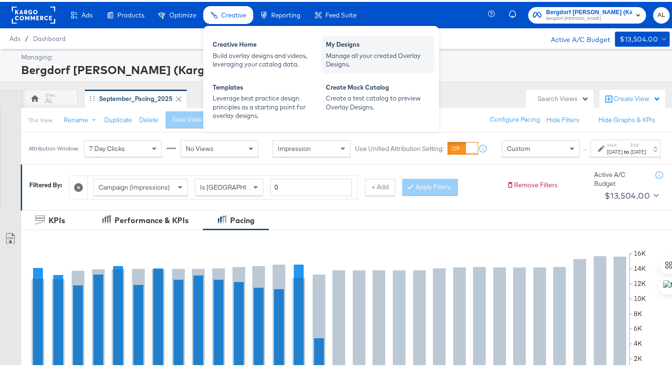
click at [341, 56] on div "Manage all your created Overlay Designs." at bounding box center [378, 58] width 104 height 17
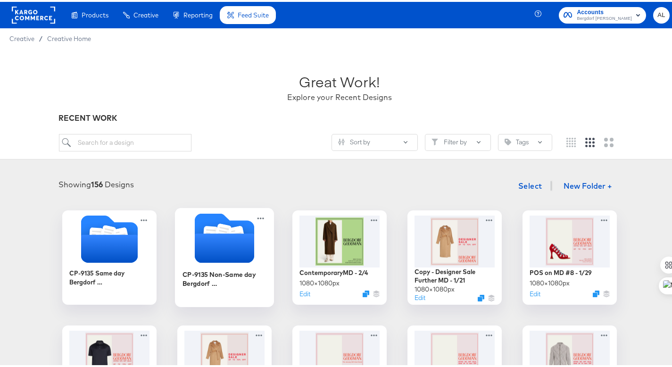
click at [209, 240] on icon "Folder" at bounding box center [224, 246] width 59 height 29
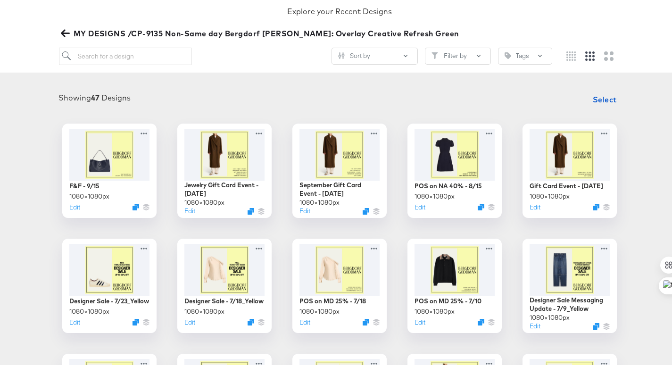
scroll to position [87, 0]
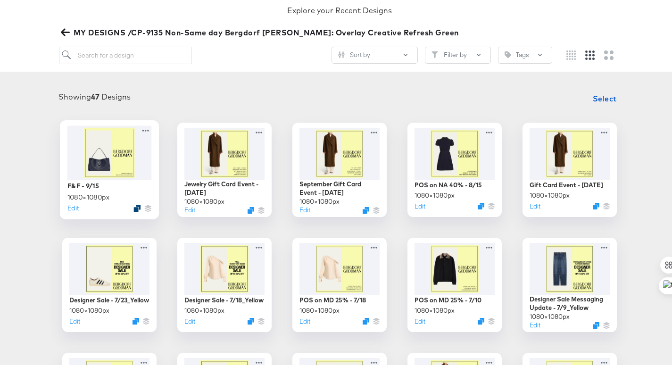
click at [133, 207] on div at bounding box center [136, 206] width 7 height 7
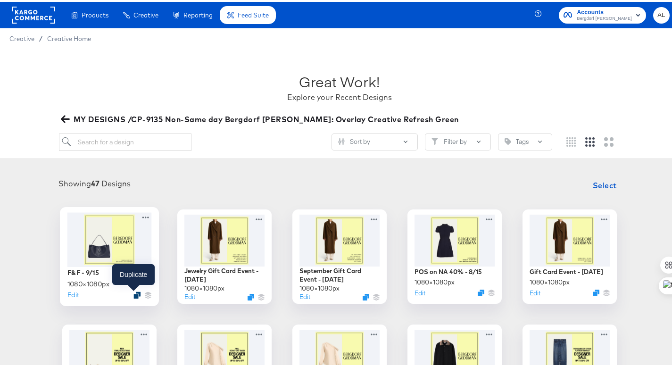
click at [133, 294] on icon "Duplicate" at bounding box center [136, 293] width 7 height 7
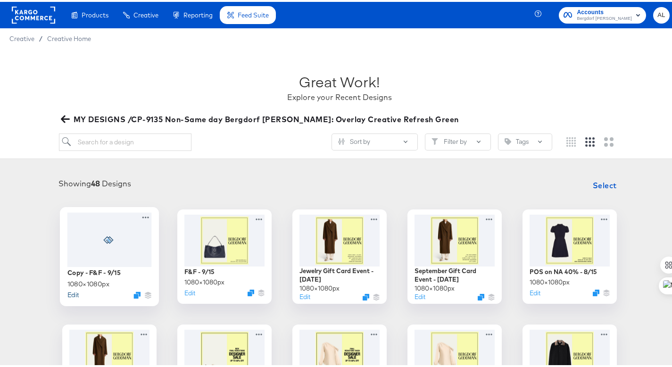
click at [68, 291] on button "Edit" at bounding box center [72, 292] width 11 height 9
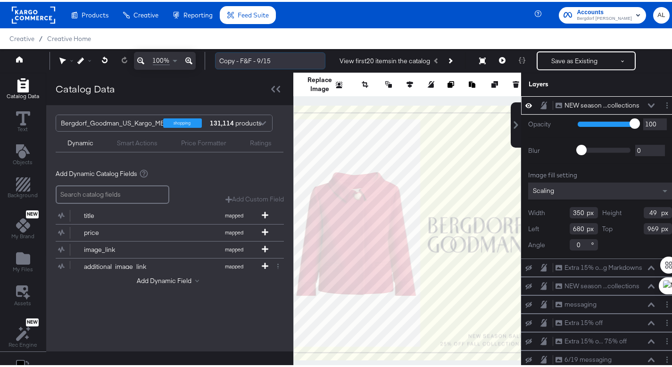
click at [264, 62] on input "Copy - F&F - 9/15" at bounding box center [270, 58] width 110 height 17
drag, startPoint x: 252, startPoint y: 58, endPoint x: 201, endPoint y: 58, distance: 50.9
click at [201, 58] on div "100% Copy - F&F - 9/15 View first 20 items in the catalog Save as Existing See …" at bounding box center [339, 59] width 679 height 24
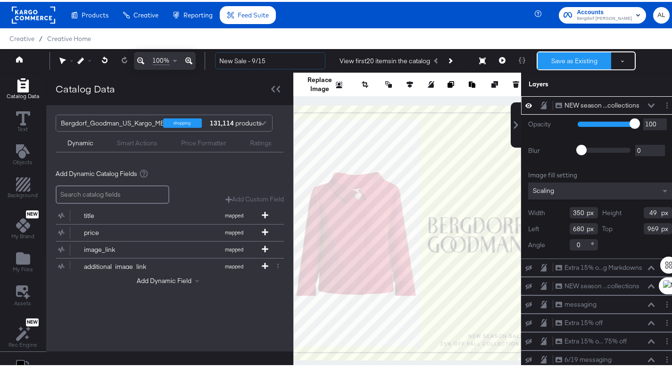
type input "New Sale - 9/15"
click at [584, 54] on button "Save as Existing" at bounding box center [575, 58] width 74 height 17
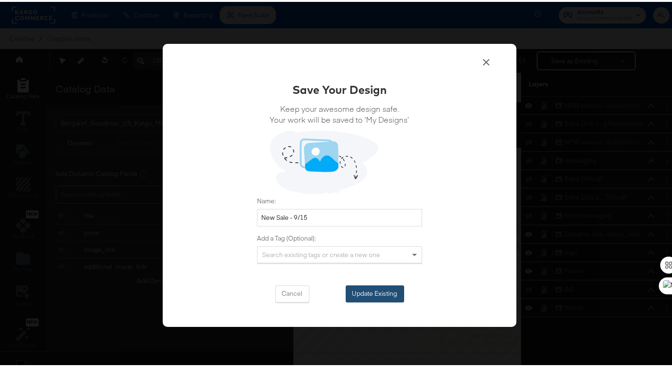
click at [389, 296] on button "Update Existing" at bounding box center [375, 291] width 58 height 17
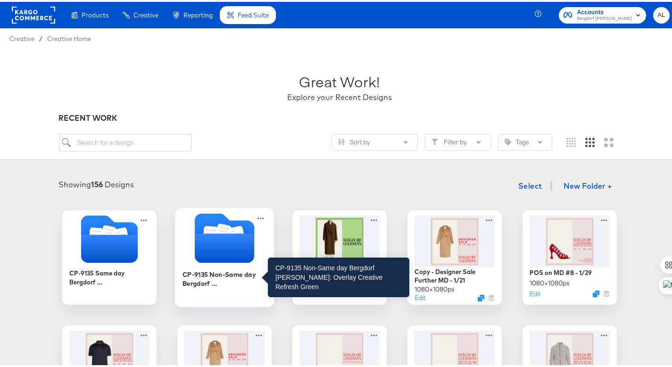
click at [209, 275] on div "CP-9135 Non-Same day Bergdorf [PERSON_NAME]: Overlay Creative Refresh Green" at bounding box center [224, 276] width 84 height 18
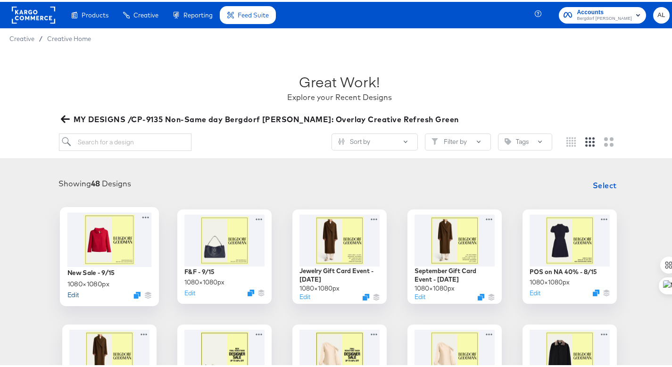
click at [70, 293] on button "Edit" at bounding box center [72, 292] width 11 height 9
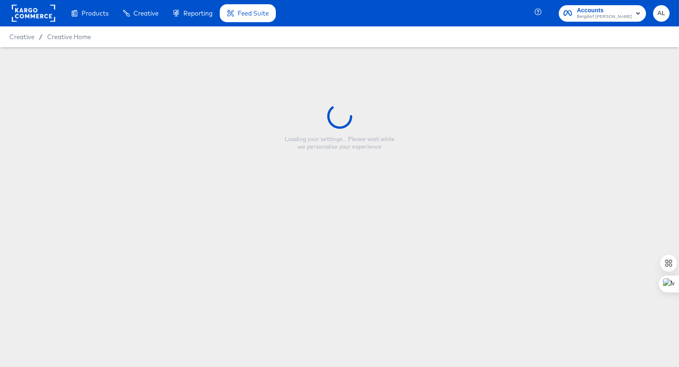
type input "New Sale - 9/15"
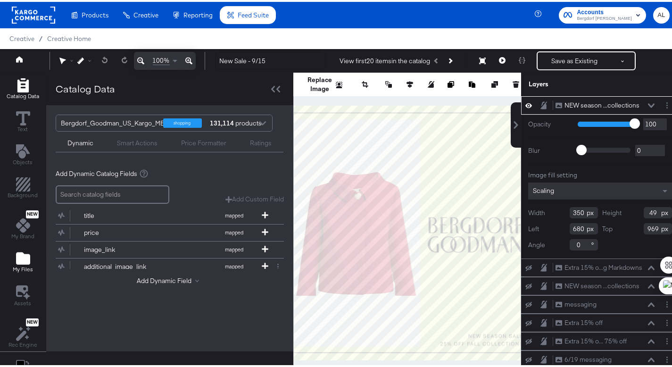
click at [25, 264] on div "My Files" at bounding box center [23, 260] width 20 height 22
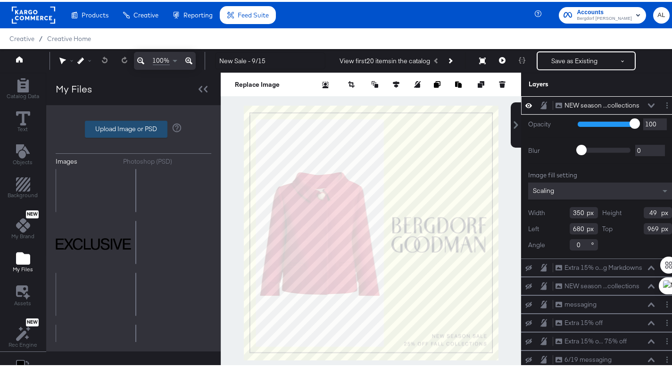
click at [99, 124] on label "Upload Image or PSD" at bounding box center [126, 127] width 82 height 16
click at [133, 127] on input "Upload Image or PSD" at bounding box center [133, 127] width 0 height 0
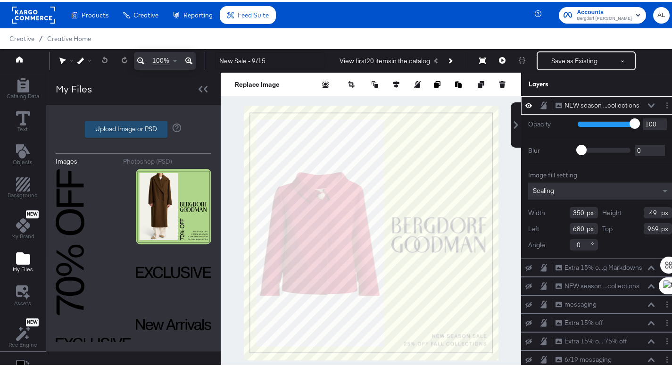
type input "C:\fakepath\9.17_POS_Kargo.psd"
